Goal: Information Seeking & Learning: Compare options

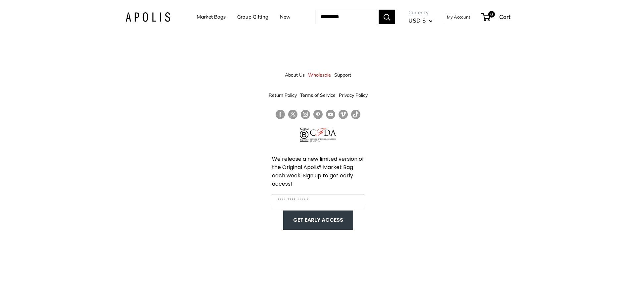
click at [201, 19] on link "Market Bags" at bounding box center [211, 16] width 29 height 9
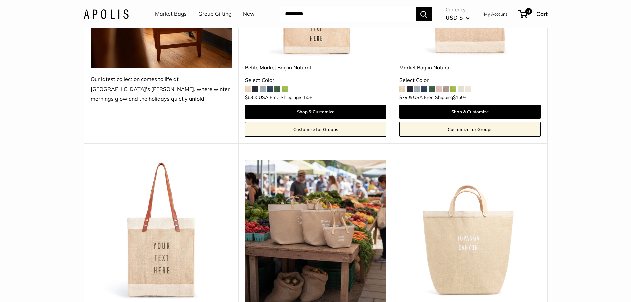
scroll to position [132, 0]
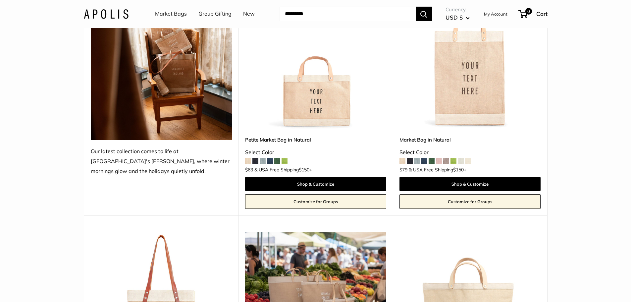
click at [0, 0] on img at bounding box center [0, 0] width 0 height 0
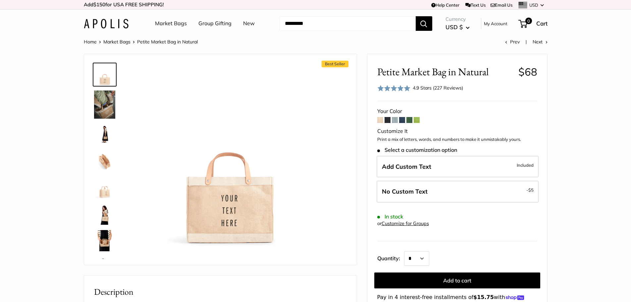
click at [381, 120] on span at bounding box center [380, 120] width 6 height 6
click at [395, 120] on span at bounding box center [395, 120] width 6 height 6
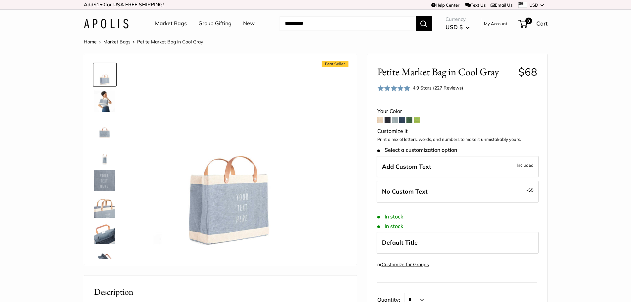
click at [409, 119] on span at bounding box center [409, 120] width 6 height 6
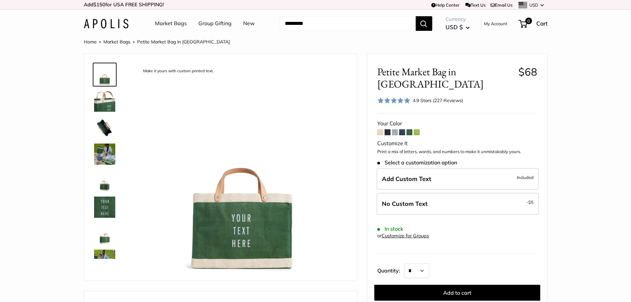
click at [393, 129] on span at bounding box center [395, 132] width 6 height 6
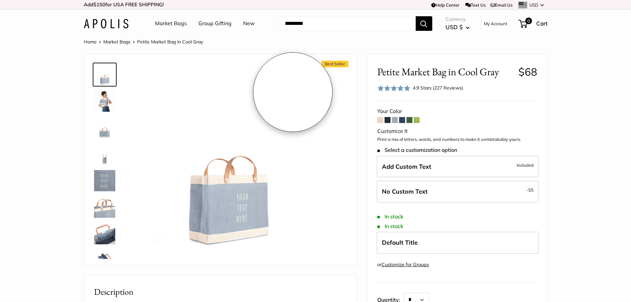
click at [293, 92] on img at bounding box center [228, 155] width 183 height 183
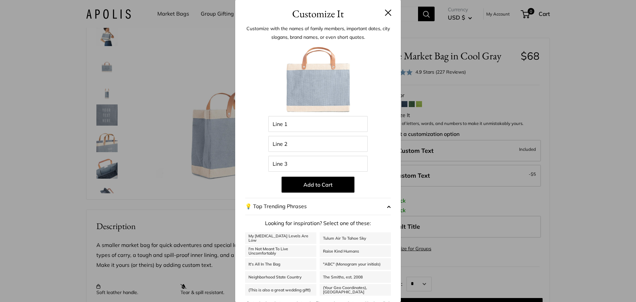
click at [385, 15] on button at bounding box center [388, 12] width 7 height 7
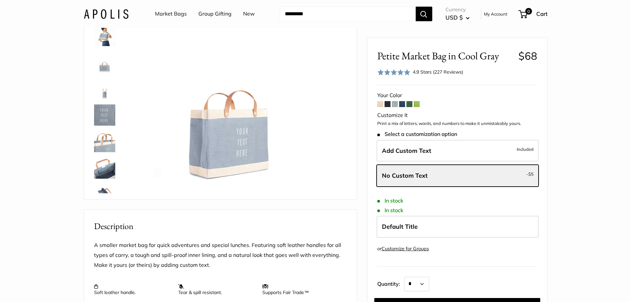
click at [380, 104] on span at bounding box center [380, 104] width 6 height 6
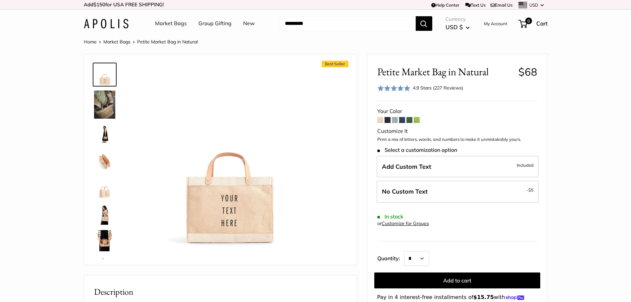
click at [396, 122] on span at bounding box center [395, 120] width 6 height 6
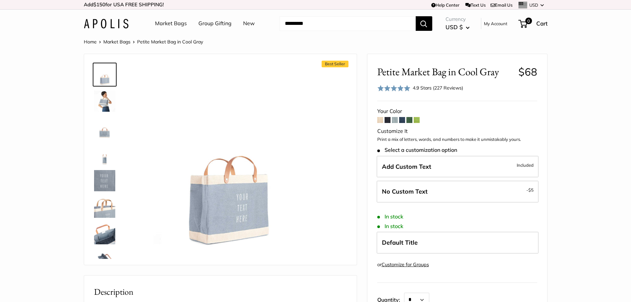
click at [103, 98] on img at bounding box center [104, 100] width 21 height 21
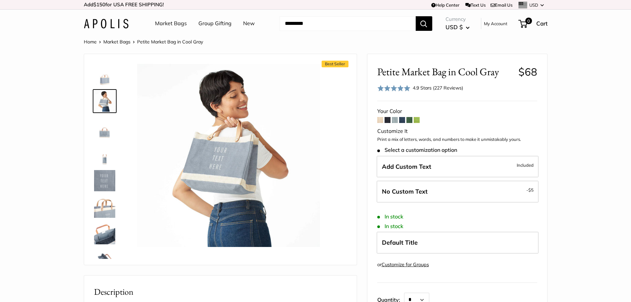
click at [381, 122] on span at bounding box center [380, 120] width 6 height 6
click at [171, 22] on link "Market Bags" at bounding box center [171, 24] width 32 height 10
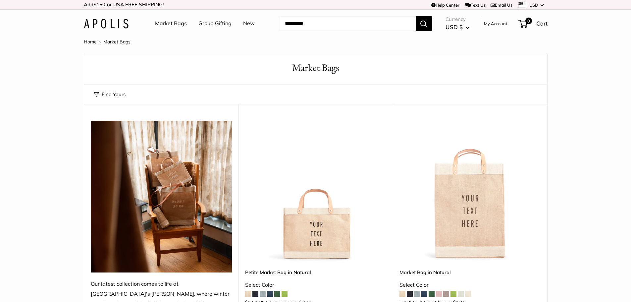
scroll to position [99, 0]
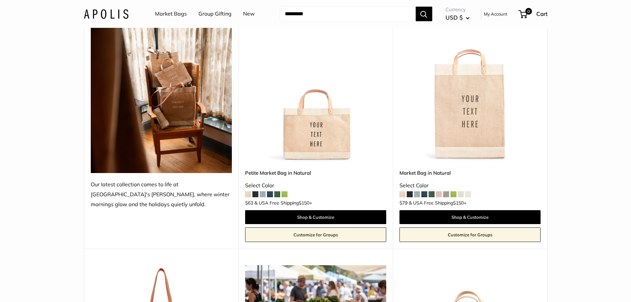
click at [0, 0] on img at bounding box center [0, 0] width 0 height 0
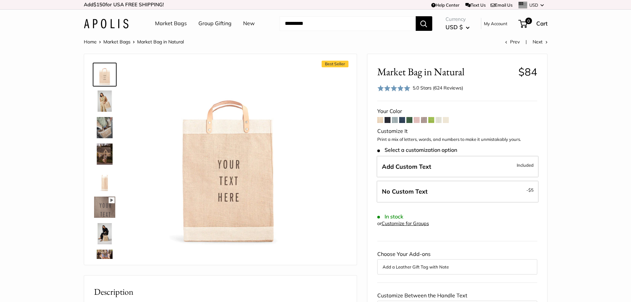
click at [446, 119] on span at bounding box center [446, 120] width 6 height 6
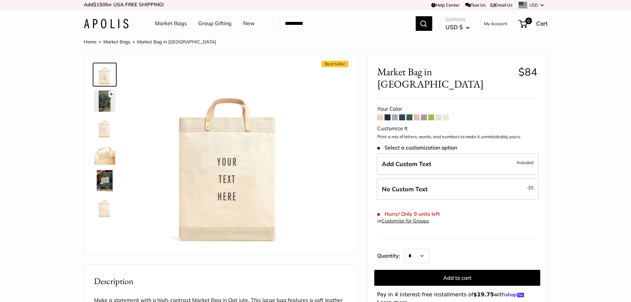
click at [441, 114] on span at bounding box center [438, 117] width 6 height 6
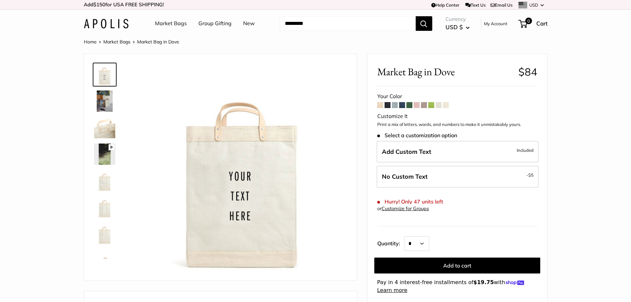
click at [424, 104] on span at bounding box center [424, 105] width 6 height 6
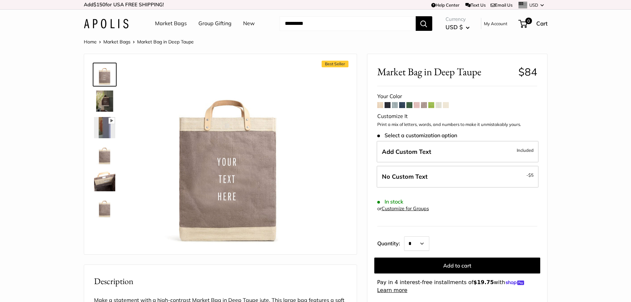
click at [379, 105] on span at bounding box center [380, 105] width 6 height 6
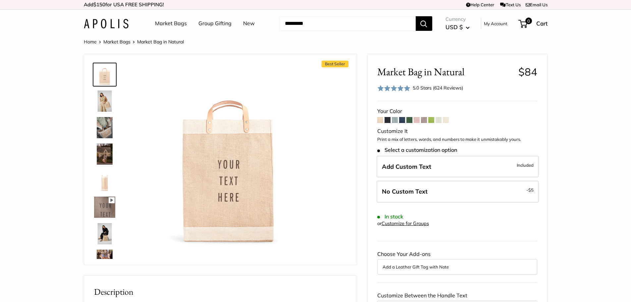
click at [393, 118] on span at bounding box center [395, 120] width 6 height 6
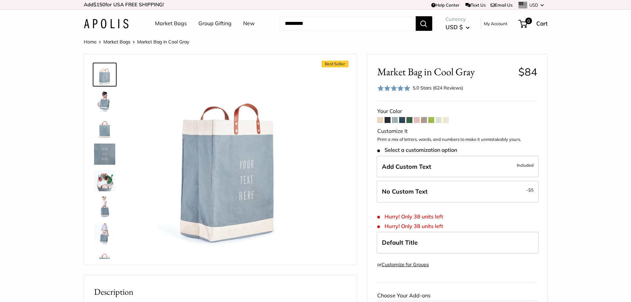
click at [397, 121] on span at bounding box center [395, 120] width 6 height 6
click at [404, 121] on span at bounding box center [402, 120] width 6 height 6
